Goal: Task Accomplishment & Management: Use online tool/utility

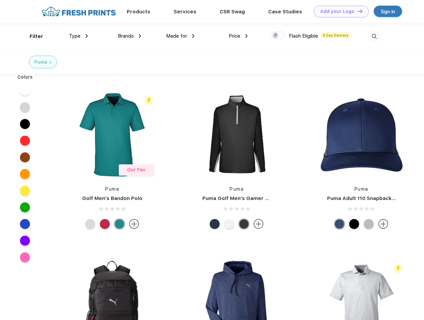
scroll to position [0, 0]
click at [339, 11] on link "Add your Logo Design Tool" at bounding box center [341, 12] width 55 height 12
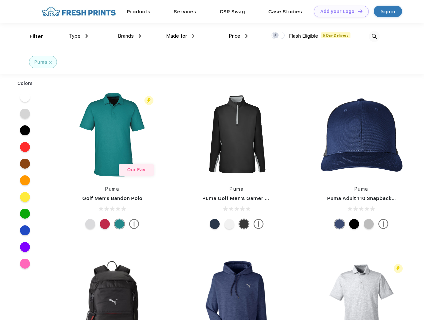
click at [0, 0] on div "Design Tool" at bounding box center [0, 0] width 0 height 0
click at [357, 11] on link "Add your Logo Design Tool" at bounding box center [341, 12] width 55 height 12
click at [32, 36] on div "Filter" at bounding box center [37, 37] width 14 height 8
click at [79, 36] on span "Type" at bounding box center [75, 36] width 12 height 6
click at [130, 36] on span "Brands" at bounding box center [126, 36] width 16 height 6
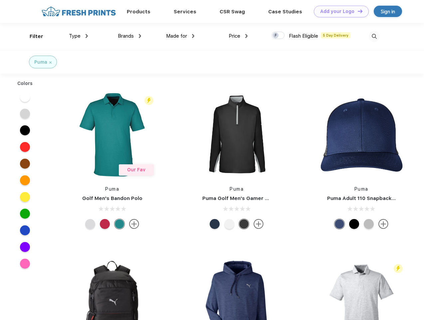
click at [180, 36] on span "Made for" at bounding box center [176, 36] width 21 height 6
click at [238, 36] on span "Price" at bounding box center [235, 36] width 12 height 6
click at [278, 36] on div at bounding box center [278, 35] width 13 height 7
click at [276, 36] on input "checkbox" at bounding box center [274, 33] width 4 height 4
click at [374, 36] on img at bounding box center [374, 36] width 11 height 11
